Goal: Task Accomplishment & Management: Complete application form

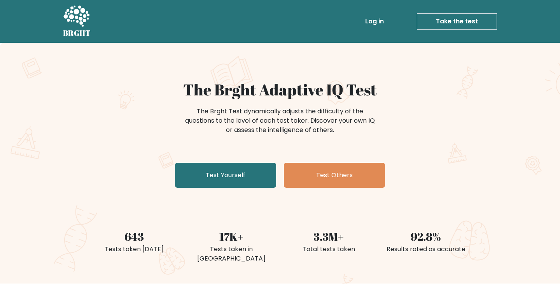
click at [249, 182] on link "Test Yourself" at bounding box center [225, 175] width 101 height 25
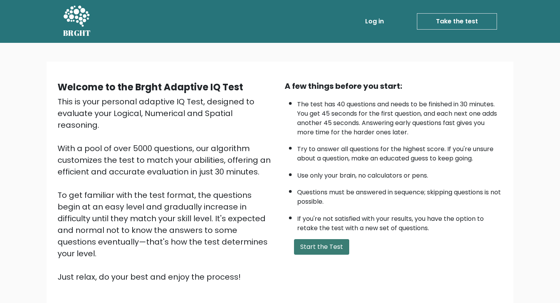
click at [328, 243] on button "Start the Test" at bounding box center [321, 247] width 55 height 16
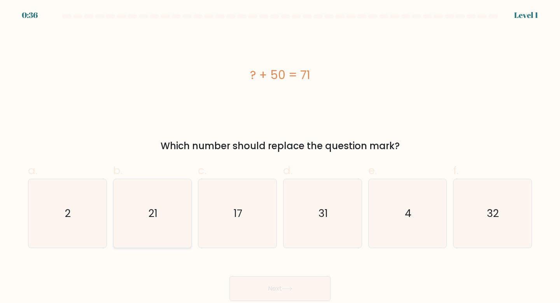
click at [154, 199] on icon "21" at bounding box center [152, 213] width 69 height 69
click at [280, 156] on input "b. 21" at bounding box center [280, 153] width 0 height 5
radio input "true"
click at [256, 286] on button "Next" at bounding box center [280, 288] width 101 height 25
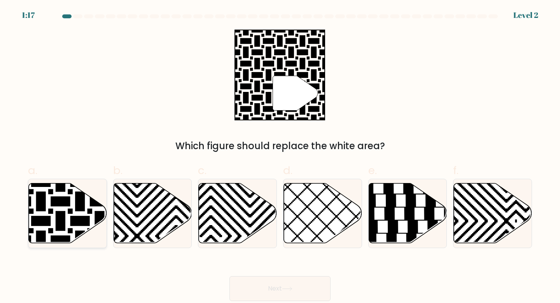
click at [74, 202] on icon at bounding box center [68, 213] width 78 height 60
click at [280, 156] on input "a." at bounding box center [280, 153] width 0 height 5
radio input "true"
click at [293, 298] on button "Next" at bounding box center [280, 288] width 101 height 25
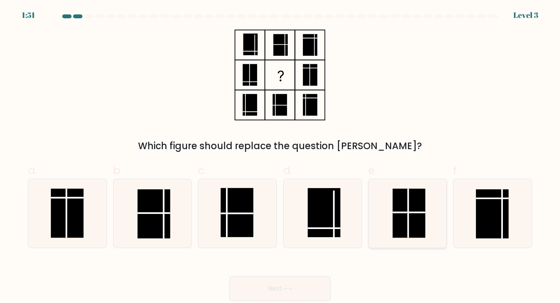
click at [396, 223] on rect at bounding box center [409, 212] width 33 height 49
click at [280, 156] on input "e." at bounding box center [280, 153] width 0 height 5
radio input "true"
click at [301, 285] on button "Next" at bounding box center [280, 288] width 101 height 25
